Goal: Task Accomplishment & Management: Use online tool/utility

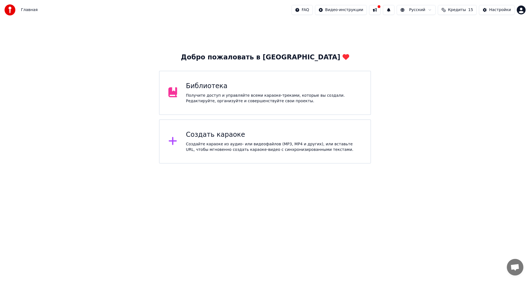
click at [205, 138] on div "Создать караоке" at bounding box center [274, 134] width 176 height 9
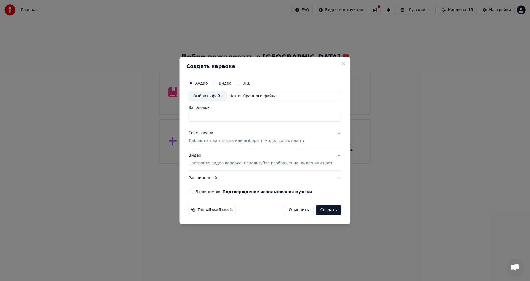
click at [214, 97] on div "Выбрать файл" at bounding box center [208, 96] width 38 height 10
type input "**********"
click at [243, 141] on p "Добавьте текст песни или выберите модель автотекста" at bounding box center [246, 141] width 115 height 6
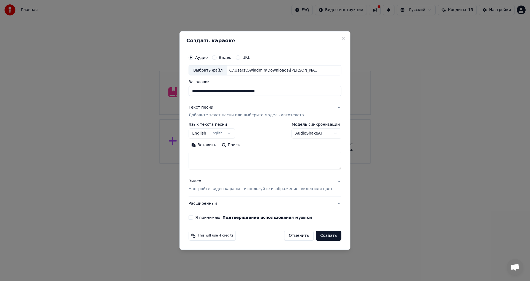
click at [222, 157] on textarea at bounding box center [265, 161] width 153 height 18
paste textarea "******"
drag, startPoint x: 228, startPoint y: 160, endPoint x: 141, endPoint y: 153, distance: 87.0
click at [141, 153] on body "**********" at bounding box center [265, 82] width 530 height 164
paste textarea "**********"
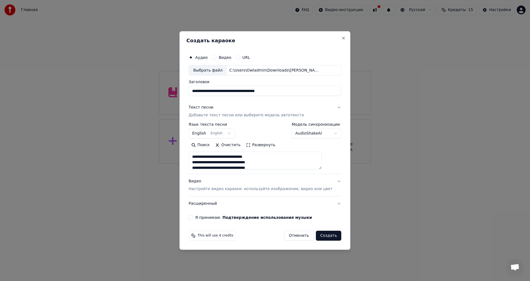
scroll to position [394, 0]
type textarea "**********"
click at [214, 132] on body "**********" at bounding box center [265, 82] width 530 height 164
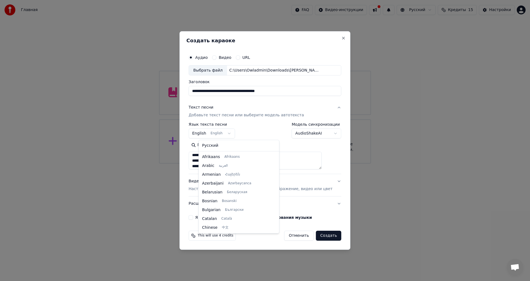
scroll to position [44, 0]
select select "**"
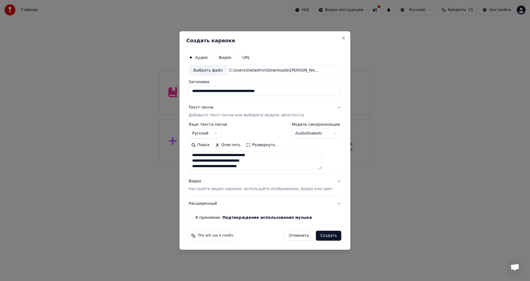
scroll to position [396, 0]
click at [222, 191] on p "Настройте видео караоке: используйте изображение, видео или цвет" at bounding box center [261, 189] width 144 height 6
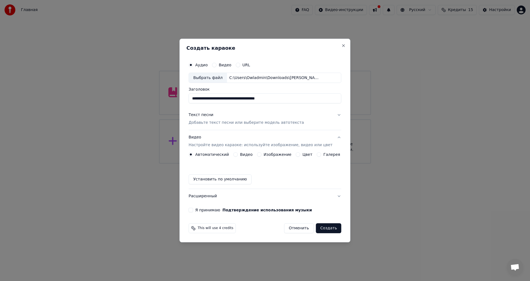
click at [275, 154] on label "Изображение" at bounding box center [278, 155] width 28 height 4
click at [262, 154] on button "Изображение" at bounding box center [259, 154] width 4 height 4
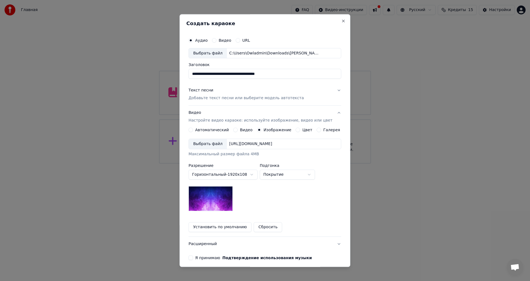
click at [275, 147] on div "[URL][DOMAIN_NAME]" at bounding box center [251, 144] width 48 height 6
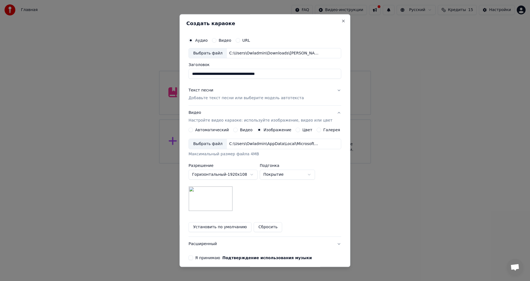
scroll to position [23, 0]
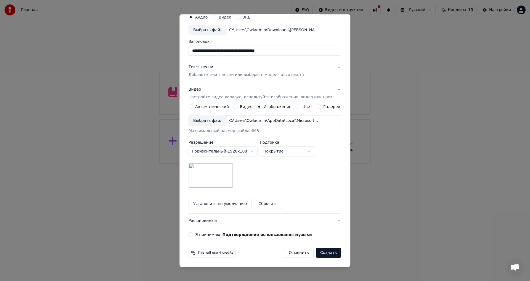
click at [207, 222] on button "Расширенный" at bounding box center [265, 221] width 153 height 14
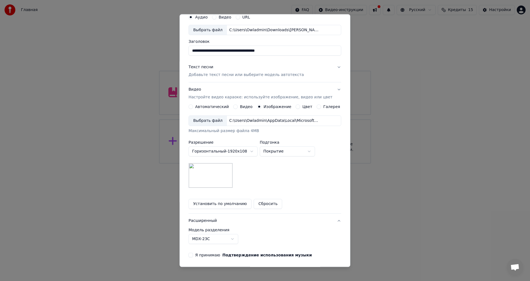
scroll to position [0, 0]
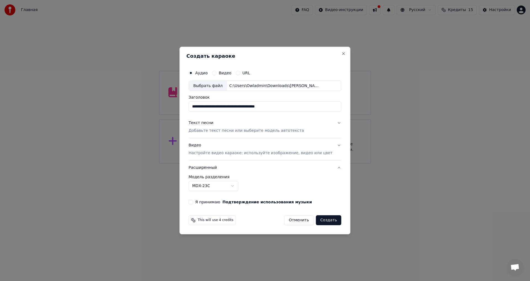
click at [228, 164] on body "**********" at bounding box center [265, 82] width 530 height 164
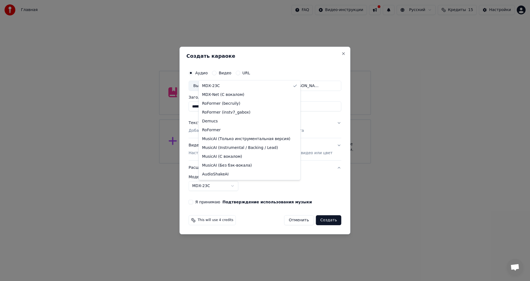
select select "**********"
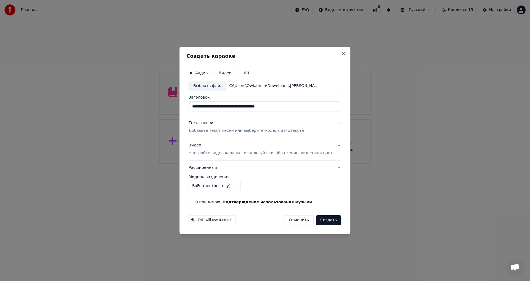
click at [217, 206] on div "**********" at bounding box center [264, 135] width 157 height 141
click at [215, 204] on label "Я принимаю Подтверждение использования музыки" at bounding box center [253, 202] width 117 height 4
click at [193, 204] on button "Я принимаю Подтверждение использования музыки" at bounding box center [191, 202] width 4 height 4
click at [320, 220] on button "Создать" at bounding box center [328, 220] width 25 height 10
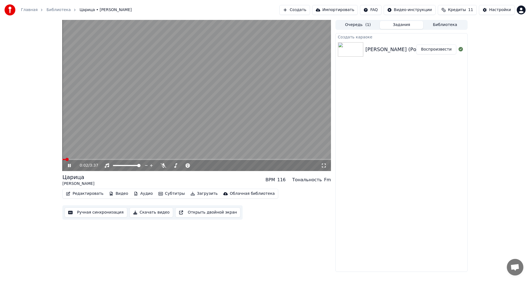
click at [377, 51] on div "[PERSON_NAME] (Рок версия) [[DOMAIN_NAME]]" at bounding box center [427, 50] width 122 height 8
click at [438, 49] on button "Воспроизвести" at bounding box center [437, 49] width 40 height 10
click at [385, 49] on div "[PERSON_NAME] (Рок версия) [[DOMAIN_NAME]]" at bounding box center [427, 50] width 122 height 8
click at [390, 53] on div "[PERSON_NAME] (Рок версия) [[DOMAIN_NAME]]" at bounding box center [427, 50] width 122 height 8
click at [393, 48] on div "[PERSON_NAME] (Рок версия) [[DOMAIN_NAME]]" at bounding box center [427, 50] width 122 height 8
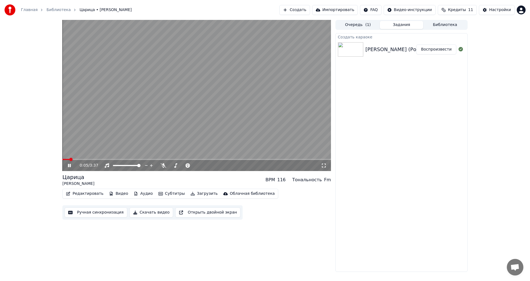
click at [347, 47] on img at bounding box center [350, 49] width 25 height 14
click at [365, 21] on button "Очередь ( 1 )" at bounding box center [359, 25] width 44 height 8
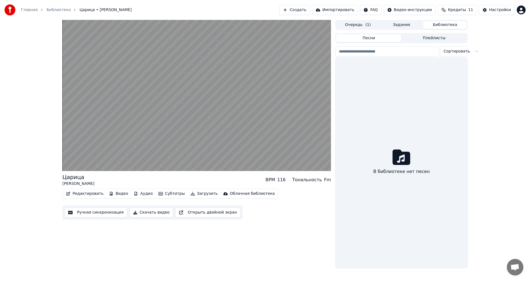
click at [441, 25] on button "Библиотека" at bounding box center [446, 25] width 44 height 8
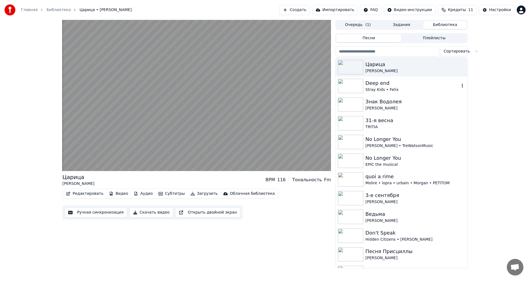
click at [389, 88] on div "Stray Kids • Felix" at bounding box center [413, 90] width 94 height 6
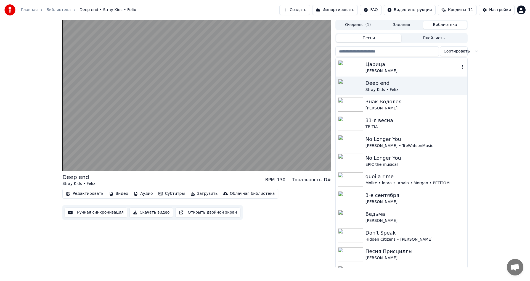
click at [403, 64] on div "Царица" at bounding box center [413, 65] width 94 height 8
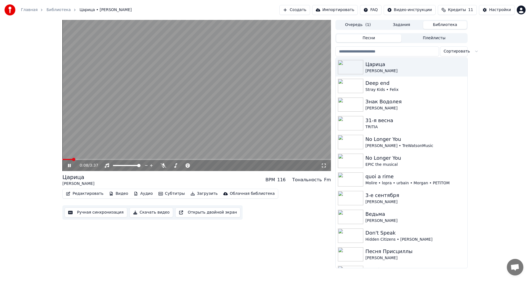
click at [73, 159] on span at bounding box center [196, 159] width 269 height 1
click at [117, 158] on video at bounding box center [196, 95] width 269 height 151
click at [118, 159] on span at bounding box center [196, 159] width 269 height 1
click at [145, 95] on video at bounding box center [196, 95] width 269 height 151
click at [107, 160] on span at bounding box center [84, 159] width 44 height 1
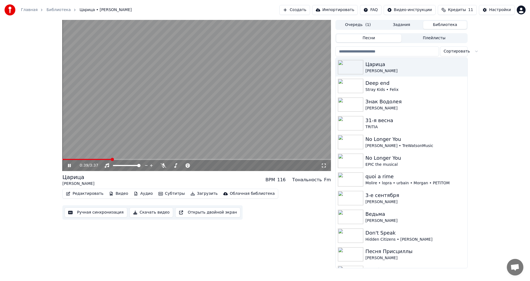
click at [249, 97] on video at bounding box center [196, 95] width 269 height 151
click at [115, 194] on button "Видео" at bounding box center [119, 194] width 24 height 8
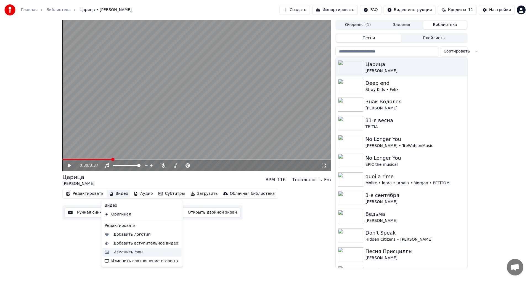
click at [136, 253] on div "Изменить фон" at bounding box center [128, 252] width 29 height 6
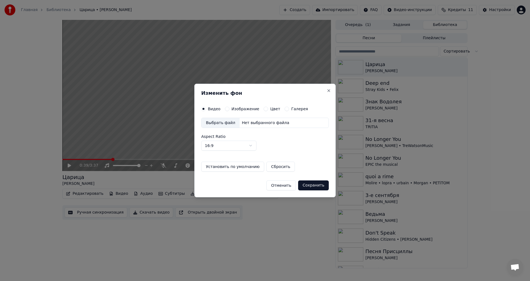
click at [248, 124] on div "Нет выбранного файла" at bounding box center [266, 123] width 52 height 6
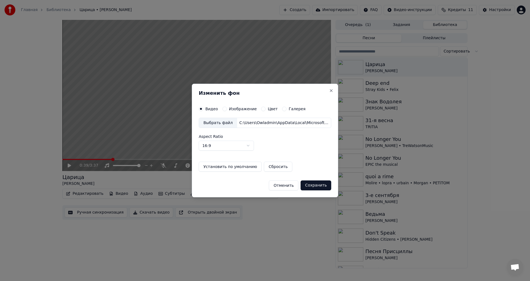
click at [313, 184] on button "Сохранить" at bounding box center [316, 185] width 31 height 10
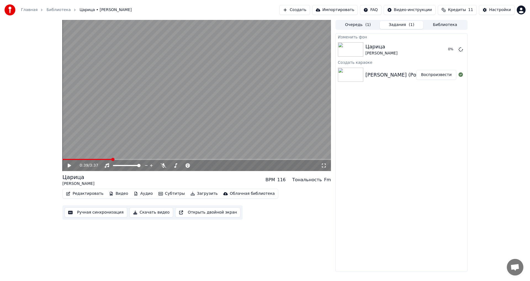
click at [100, 128] on video at bounding box center [196, 95] width 269 height 151
click at [215, 166] on icon at bounding box center [215, 166] width 5 height 6
click at [71, 159] on span at bounding box center [66, 159] width 9 height 1
click at [66, 159] on span at bounding box center [66, 159] width 9 height 1
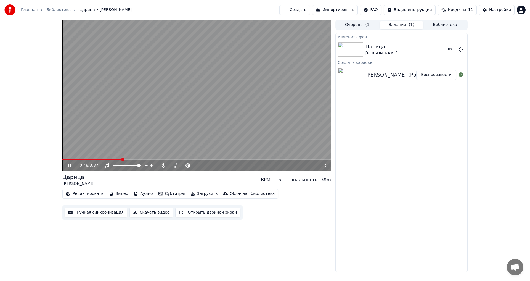
drag, startPoint x: 274, startPoint y: 86, endPoint x: 385, endPoint y: 199, distance: 158.1
click at [384, 202] on div "0:48 / 3:37 Царица [PERSON_NAME] BPM 116 Тональность D#m Редактировать Видео Ау…" at bounding box center [265, 146] width 414 height 252
click at [293, 103] on video at bounding box center [196, 95] width 269 height 151
click at [273, 86] on video at bounding box center [196, 95] width 269 height 151
click at [226, 109] on video at bounding box center [196, 95] width 269 height 151
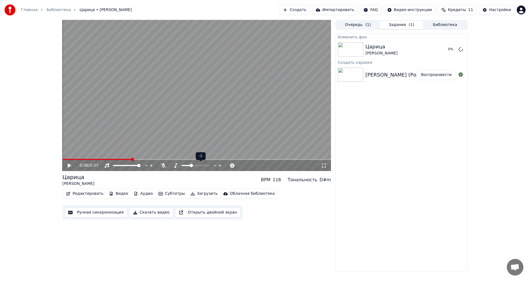
click at [220, 166] on icon at bounding box center [220, 165] width 3 height 3
click at [190, 112] on video at bounding box center [196, 95] width 269 height 151
click at [214, 165] on icon at bounding box center [215, 166] width 5 height 6
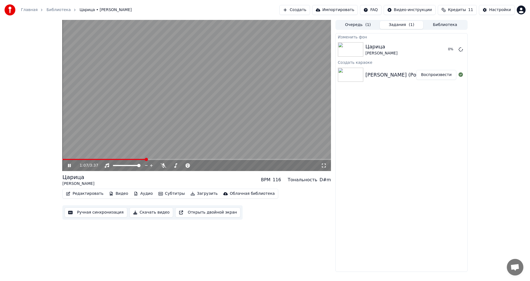
click at [181, 85] on video at bounding box center [196, 95] width 269 height 151
click at [424, 48] on div "Царица [PERSON_NAME]" at bounding box center [402, 49] width 72 height 13
click at [142, 244] on div "1:07 / 3:37 Царица [PERSON_NAME] BPM 116 Тональность D#m Редактировать Видео Ау…" at bounding box center [196, 146] width 269 height 252
